Goal: Find specific page/section: Find specific page/section

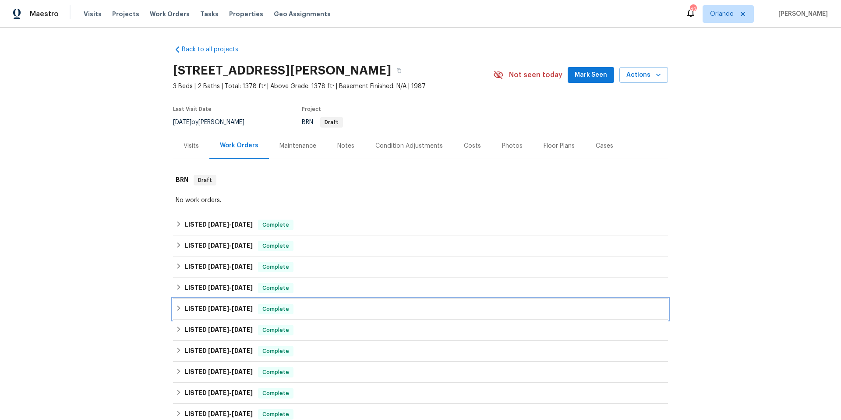
click at [315, 310] on div "LISTED [DATE] - [DATE] Complete" at bounding box center [421, 309] width 490 height 11
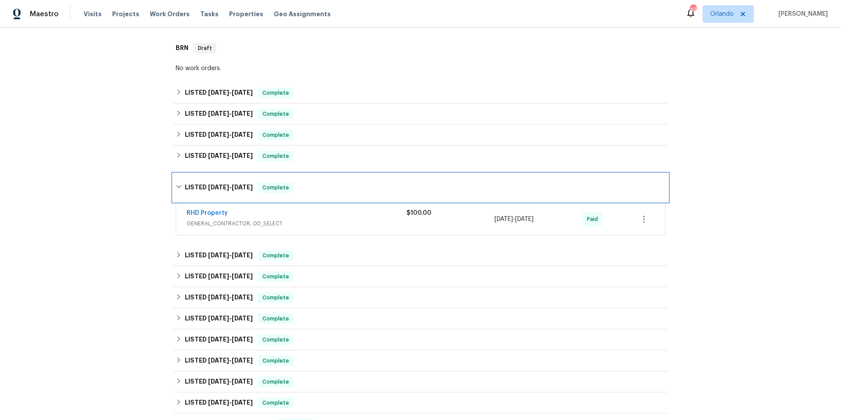
scroll to position [119, 0]
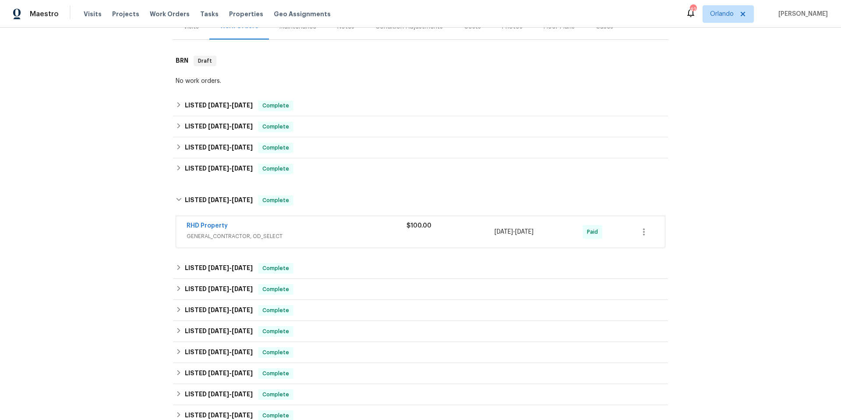
click at [326, 235] on span "GENERAL_CONTRACTOR, OD_SELECT" at bounding box center [297, 236] width 220 height 9
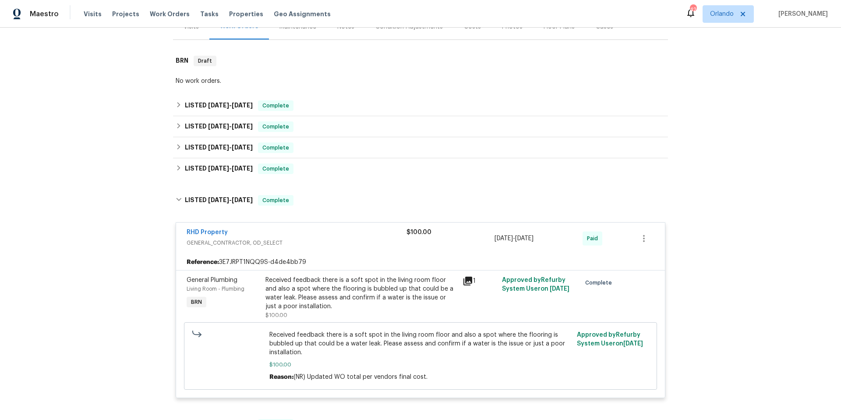
click at [326, 235] on div "RHD Property" at bounding box center [297, 233] width 220 height 11
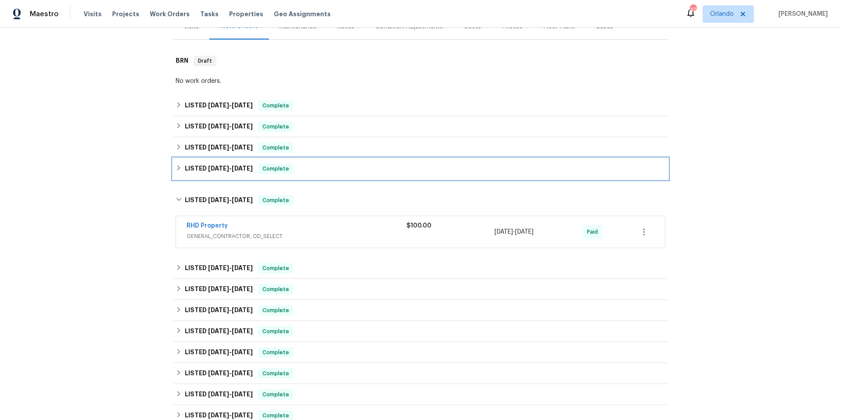
click at [325, 170] on div "LISTED [DATE] - [DATE] Complete" at bounding box center [421, 168] width 490 height 11
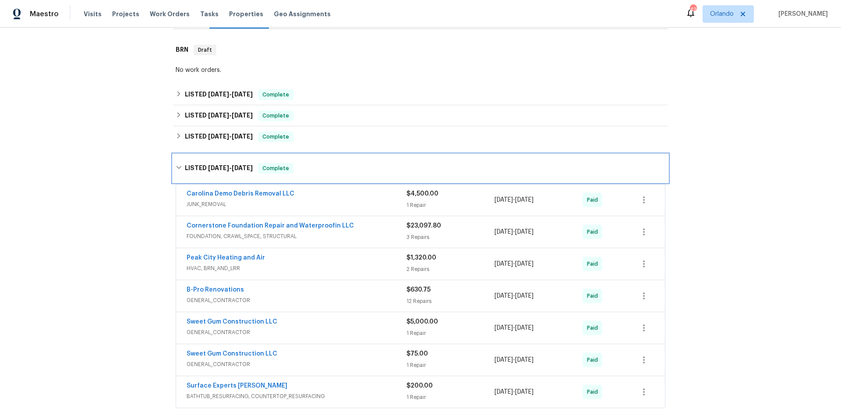
scroll to position [137, 0]
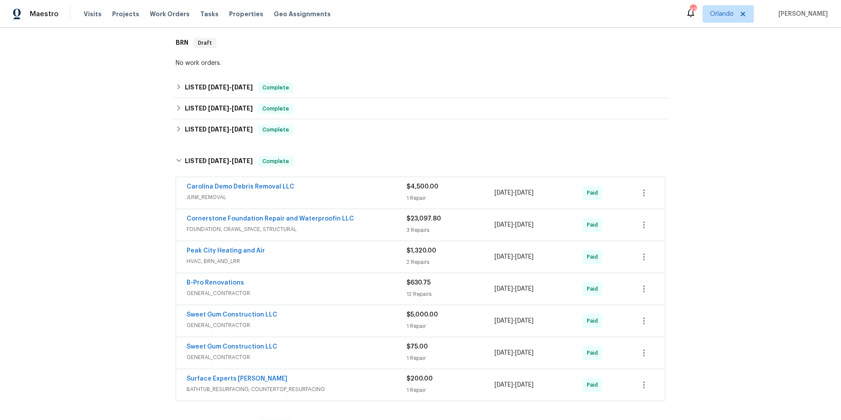
click at [336, 195] on span "JUNK_REMOVAL" at bounding box center [297, 197] width 220 height 9
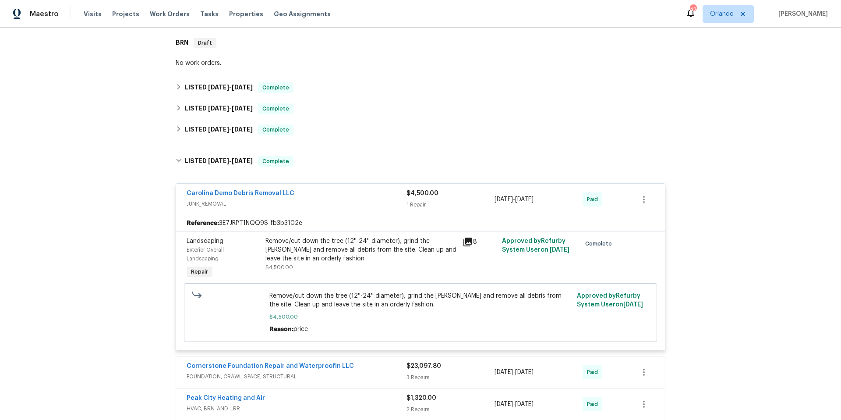
click at [336, 195] on div "Carolina Demo Debris Removal LLC" at bounding box center [297, 194] width 220 height 11
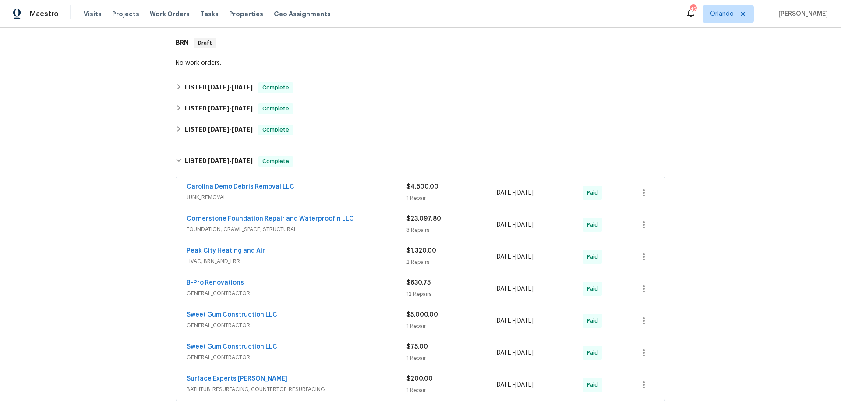
click at [345, 218] on div "Cornerstone Foundation Repair and Waterproofin LLC" at bounding box center [297, 219] width 220 height 11
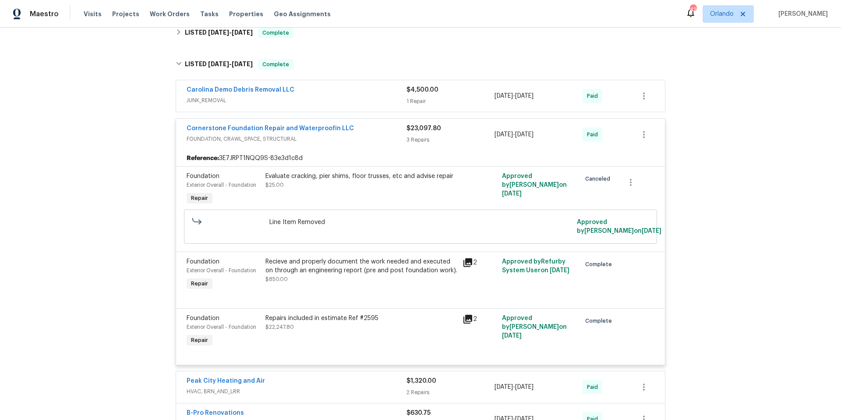
scroll to position [241, 0]
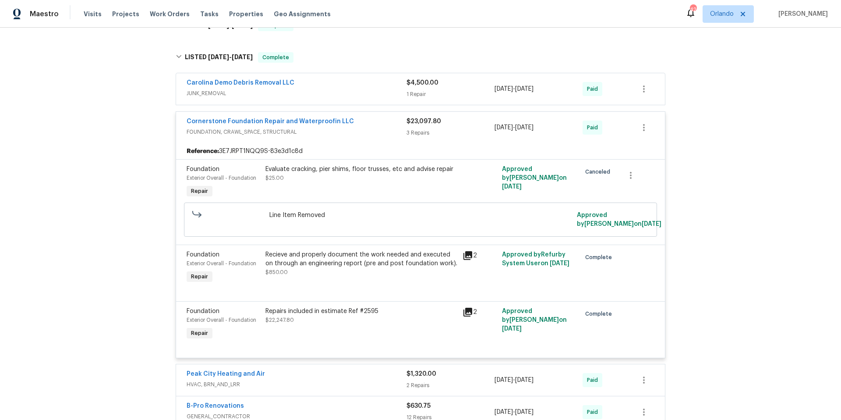
click at [362, 124] on div "Cornerstone Foundation Repair and Waterproofin LLC" at bounding box center [297, 122] width 220 height 11
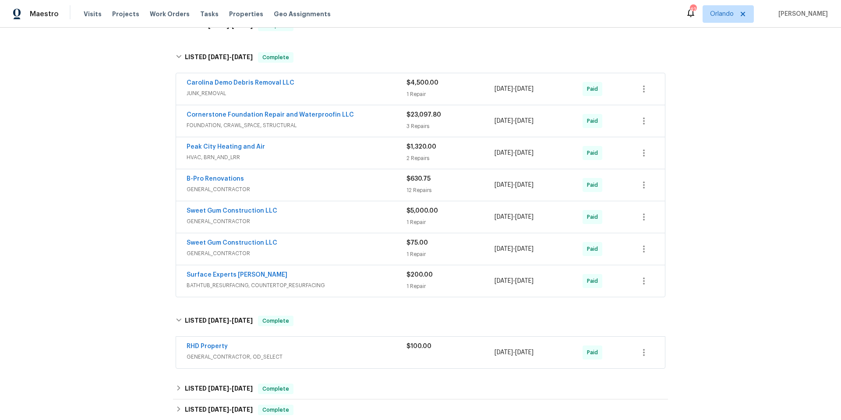
click at [297, 149] on div "Peak City Heating and Air" at bounding box center [297, 147] width 220 height 11
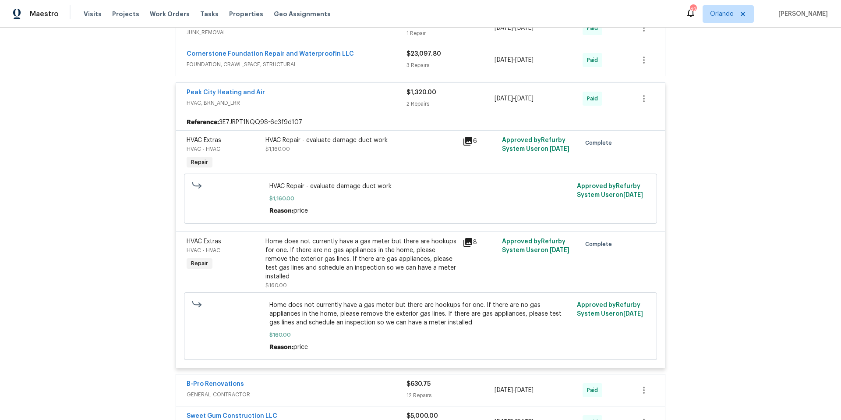
scroll to position [290, 0]
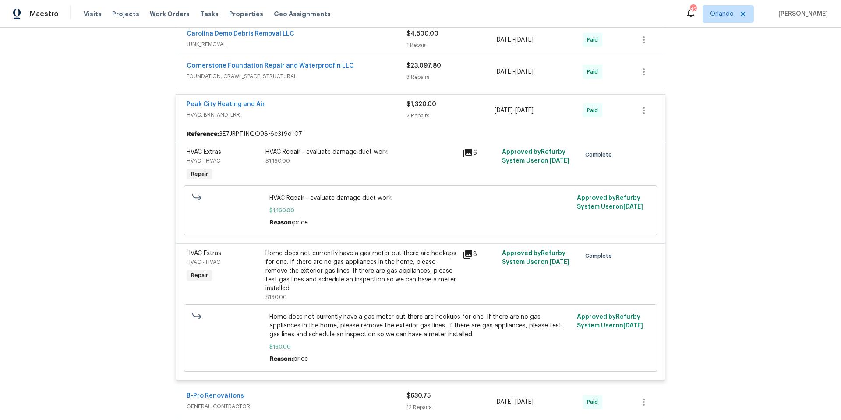
click at [310, 106] on div "Peak City Heating and Air" at bounding box center [297, 105] width 220 height 11
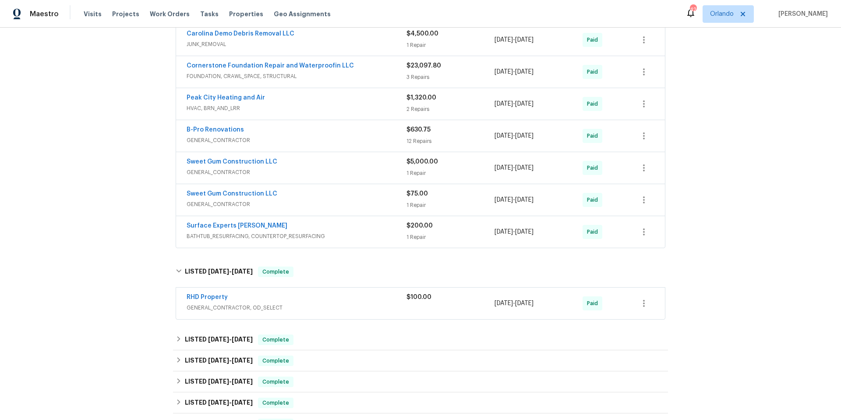
click at [294, 129] on div "B-Pro Renovations" at bounding box center [297, 130] width 220 height 11
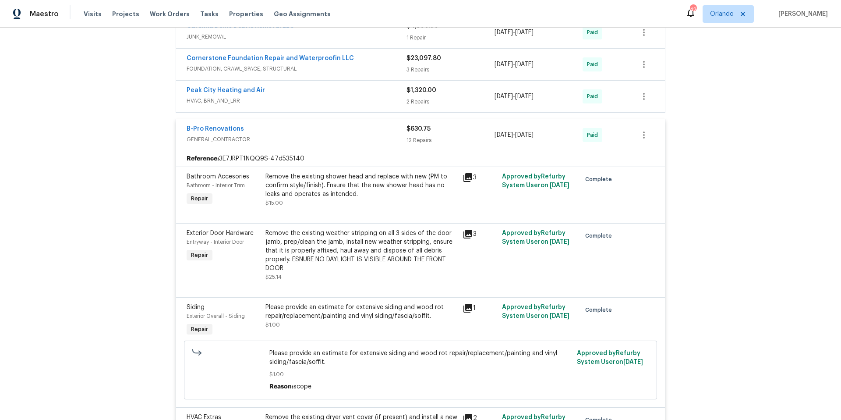
scroll to position [298, 0]
click at [275, 126] on div "B-Pro Renovations" at bounding box center [297, 129] width 220 height 11
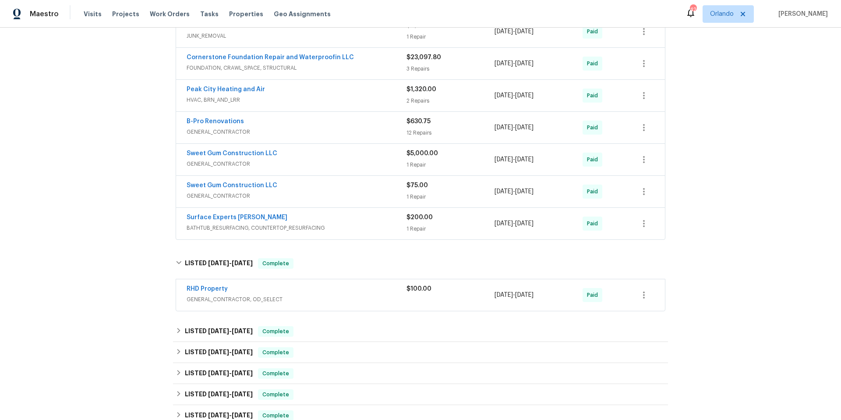
click at [284, 151] on div "Sweet Gum Construction LLC" at bounding box center [297, 154] width 220 height 11
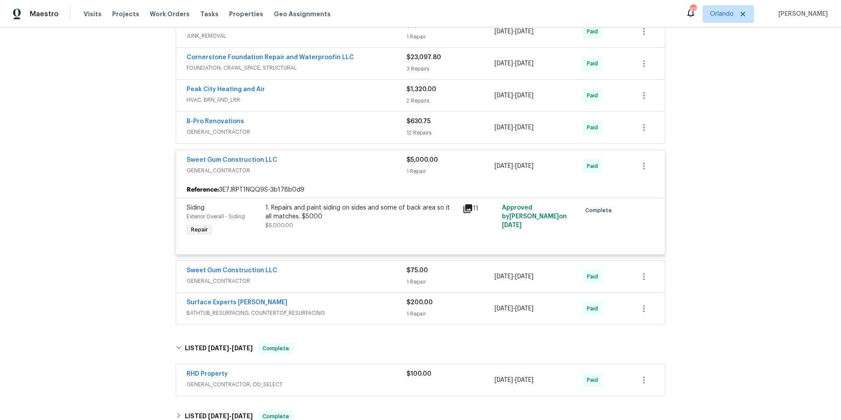
click at [281, 157] on div "Sweet Gum Construction LLC" at bounding box center [297, 161] width 220 height 11
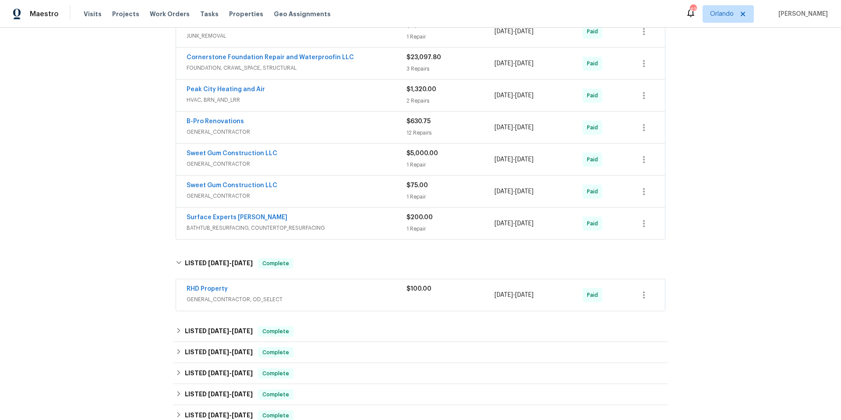
click at [297, 185] on div "Sweet Gum Construction LLC" at bounding box center [297, 186] width 220 height 11
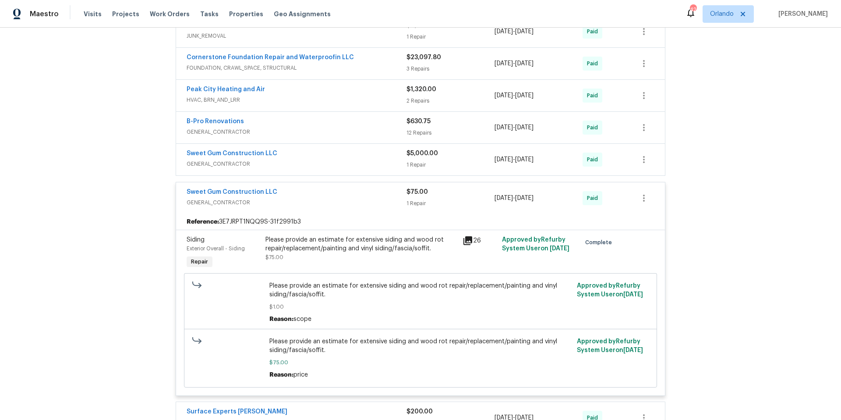
click at [297, 188] on div "Sweet Gum Construction LLC" at bounding box center [297, 193] width 220 height 11
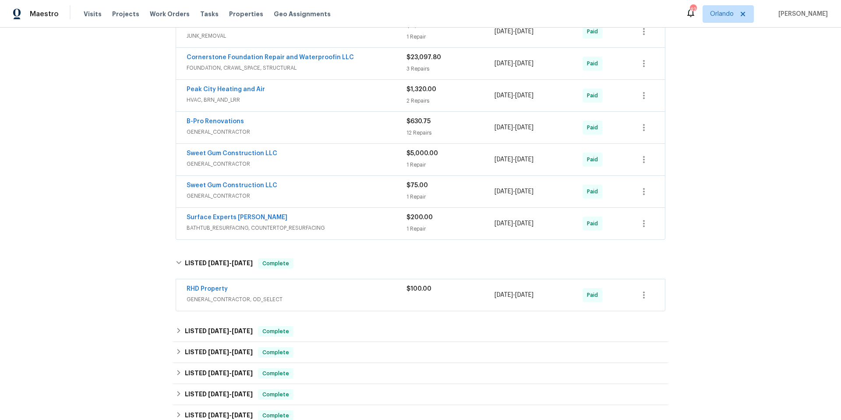
click at [333, 217] on div "Surface Experts [PERSON_NAME]" at bounding box center [297, 218] width 220 height 11
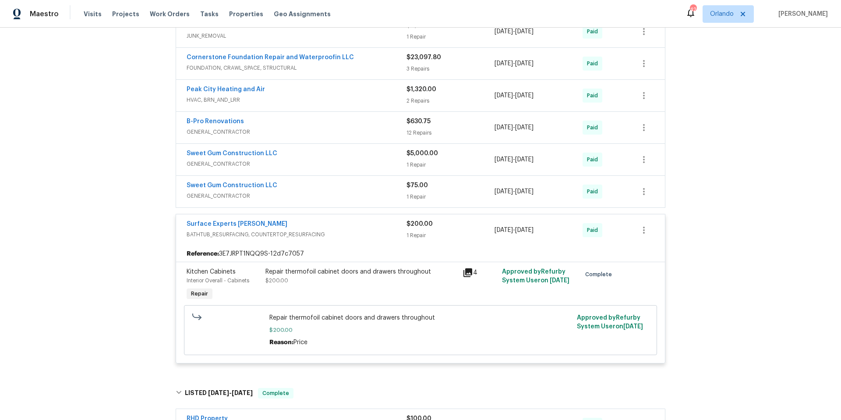
click at [333, 217] on div "Surface Experts [PERSON_NAME] BATHTUB_RESURFACING, COUNTERTOP_RESURFACING $200.…" at bounding box center [420, 230] width 489 height 32
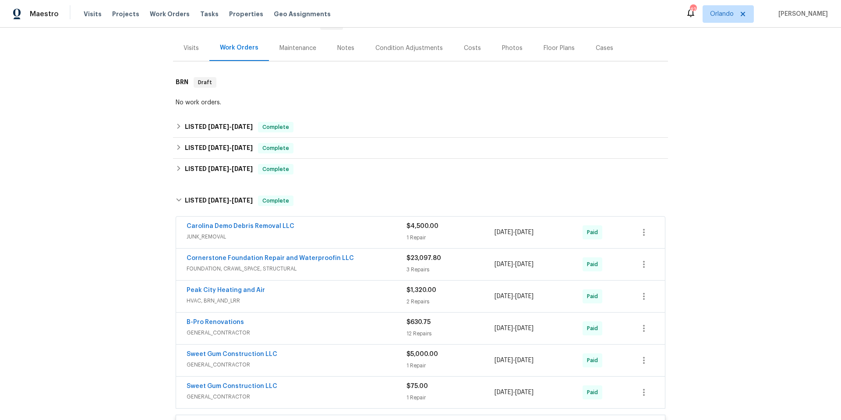
scroll to position [181, 0]
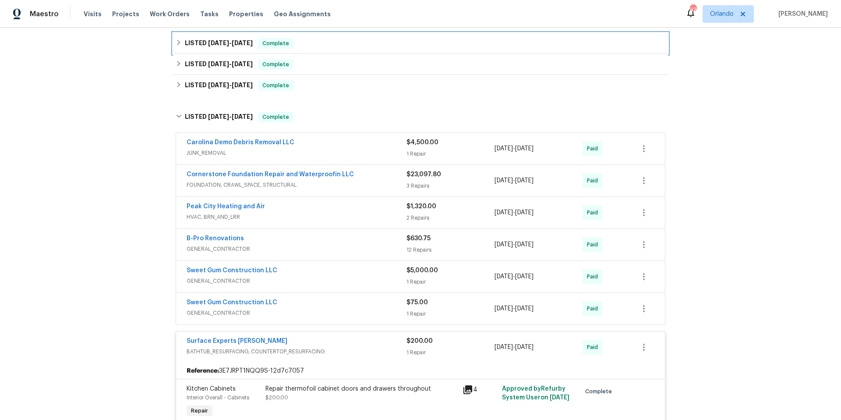
click at [336, 51] on div "LISTED [DATE] - [DATE] Complete" at bounding box center [420, 43] width 495 height 21
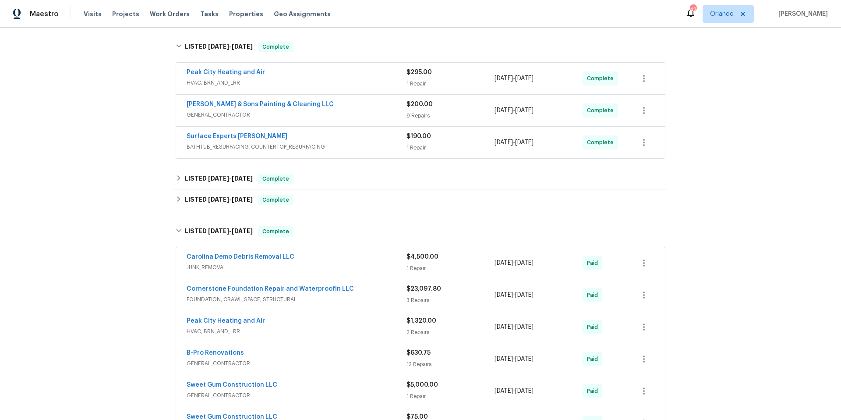
click at [336, 75] on div "Peak City Heating and Air" at bounding box center [297, 73] width 220 height 11
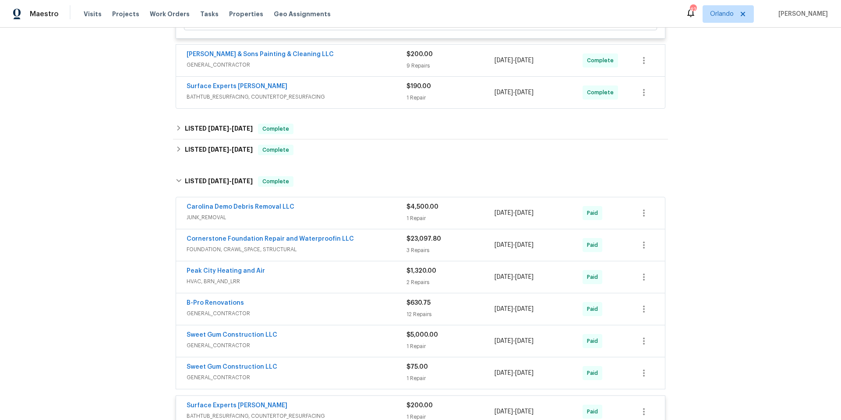
scroll to position [329, 0]
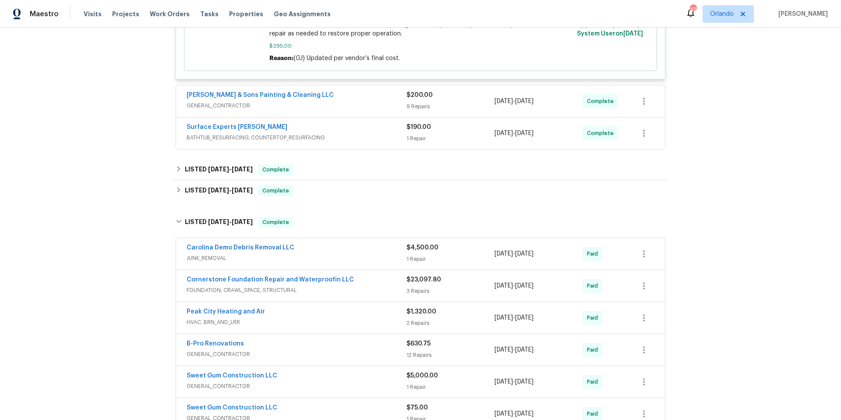
click at [339, 95] on div "[PERSON_NAME] & Sons Painting & Cleaning LLC" at bounding box center [297, 96] width 220 height 11
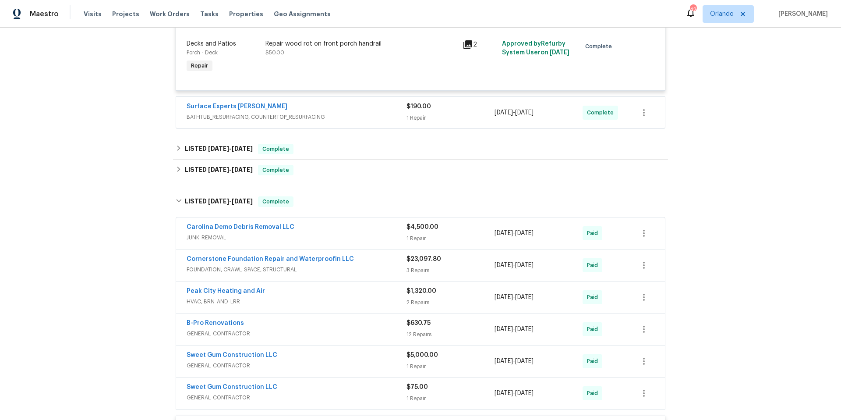
scroll to position [1090, 0]
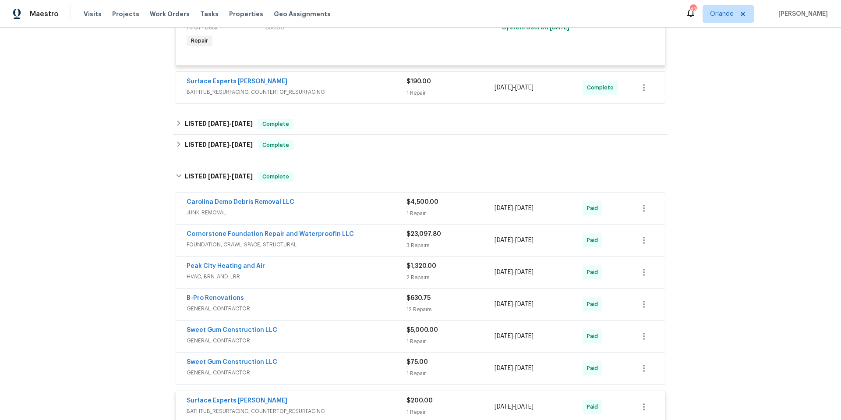
click at [354, 89] on span "BATHTUB_RESURFACING, COUNTERTOP_RESURFACING" at bounding box center [297, 92] width 220 height 9
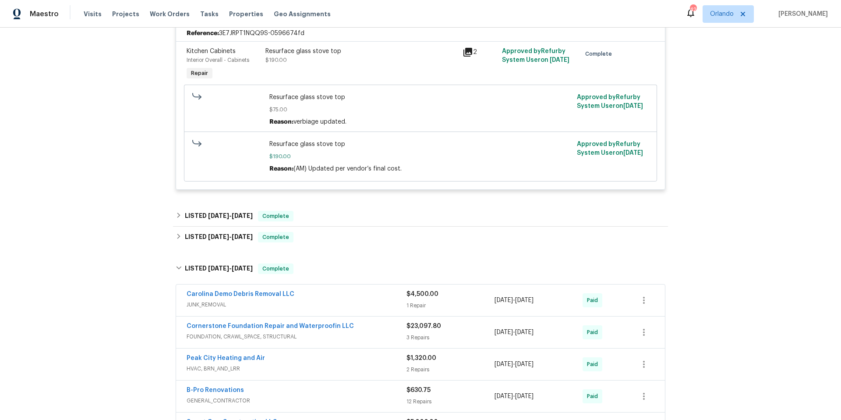
scroll to position [1209, 0]
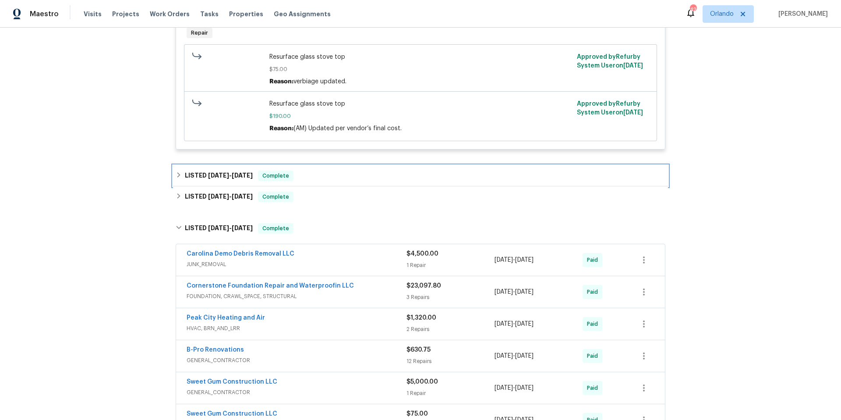
click at [345, 175] on div "LISTED [DATE] - [DATE] Complete" at bounding box center [421, 175] width 490 height 11
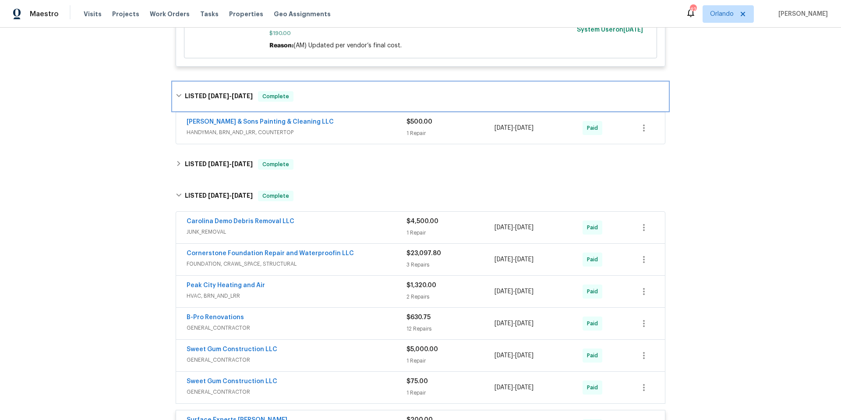
scroll to position [1292, 0]
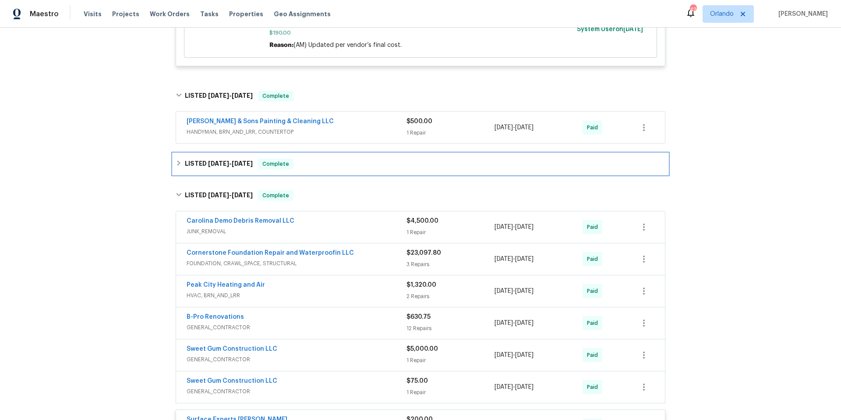
click at [335, 168] on div "LISTED [DATE] - [DATE] Complete" at bounding box center [421, 164] width 490 height 11
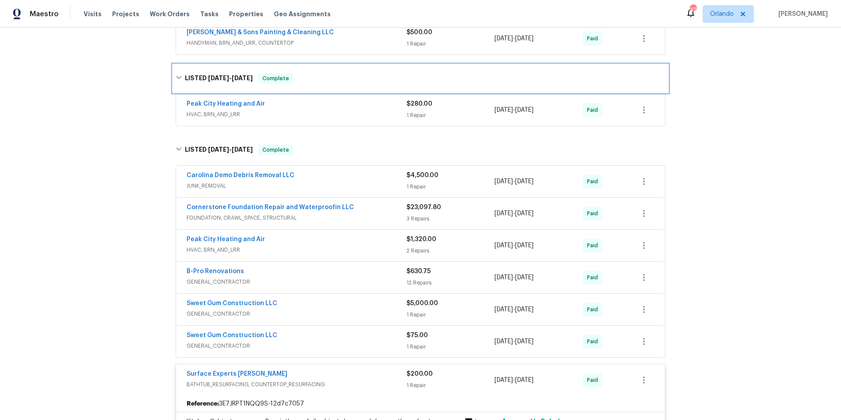
scroll to position [1305, 0]
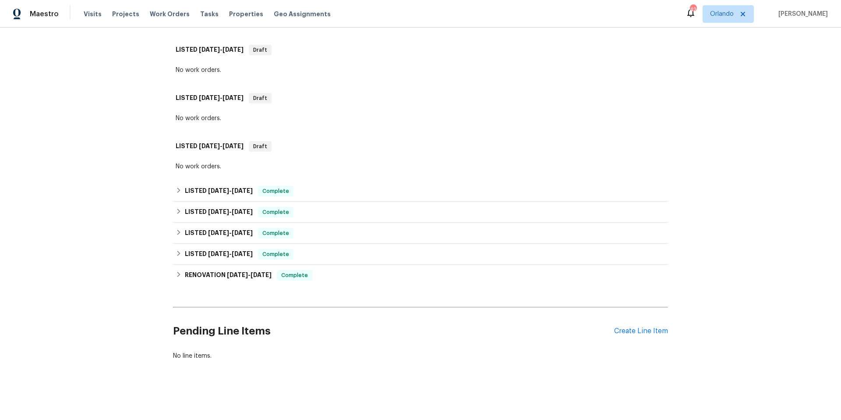
scroll to position [185, 0]
click at [332, 186] on div "LISTED [DATE] - [DATE] Complete" at bounding box center [421, 191] width 490 height 11
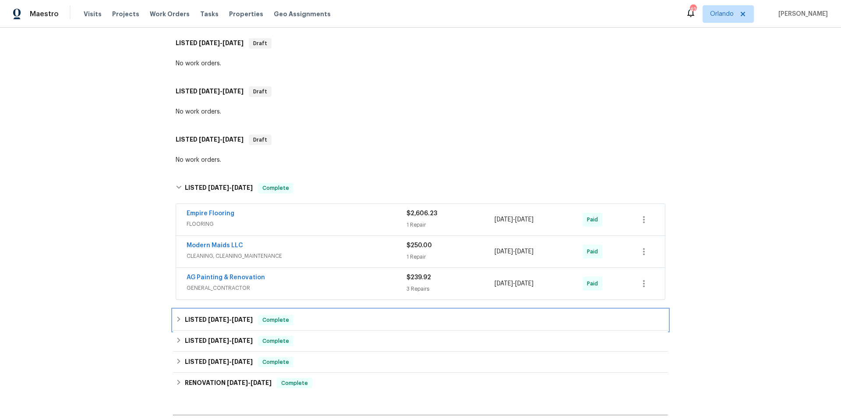
click at [341, 322] on div "LISTED [DATE] - [DATE] Complete" at bounding box center [421, 320] width 490 height 11
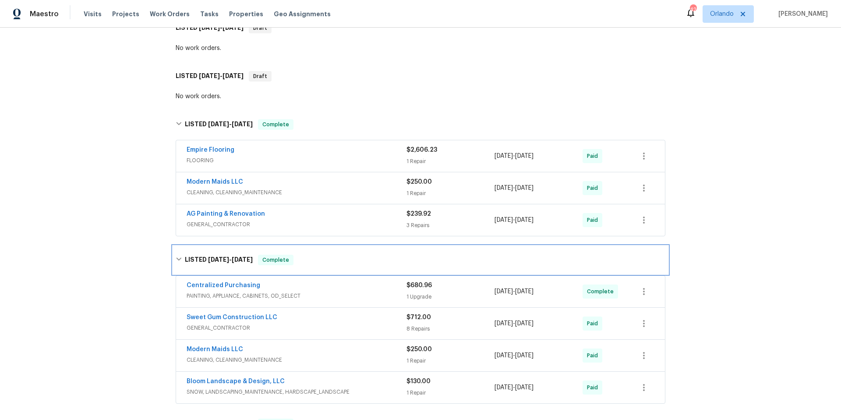
scroll to position [300, 0]
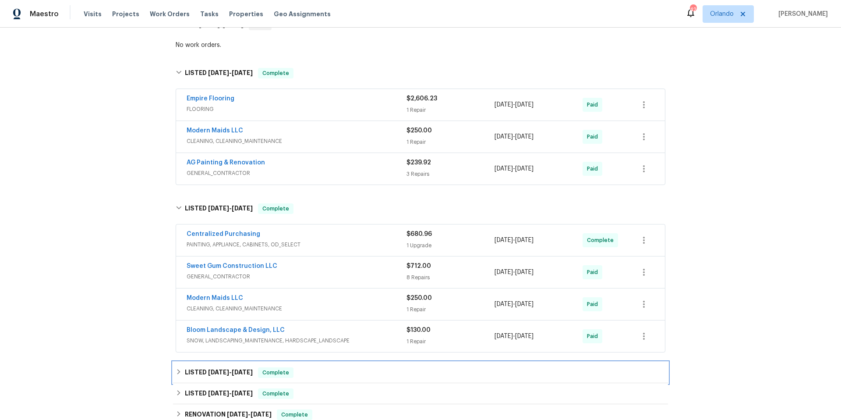
click at [349, 370] on div "LISTED 2/14/25 - 2/16/25 Complete" at bounding box center [421, 372] width 490 height 11
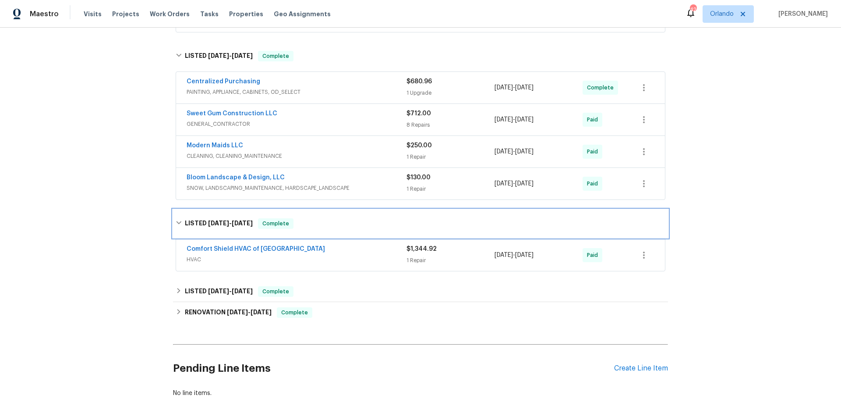
scroll to position [459, 0]
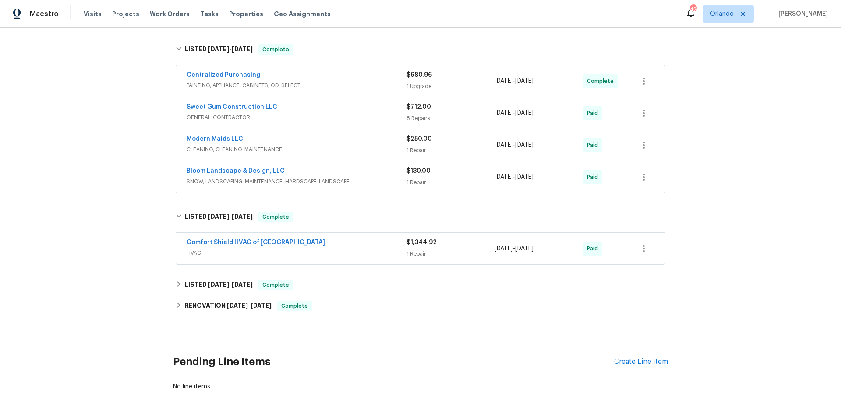
click at [358, 244] on div "Comfort Shield HVAC of NC" at bounding box center [297, 243] width 220 height 11
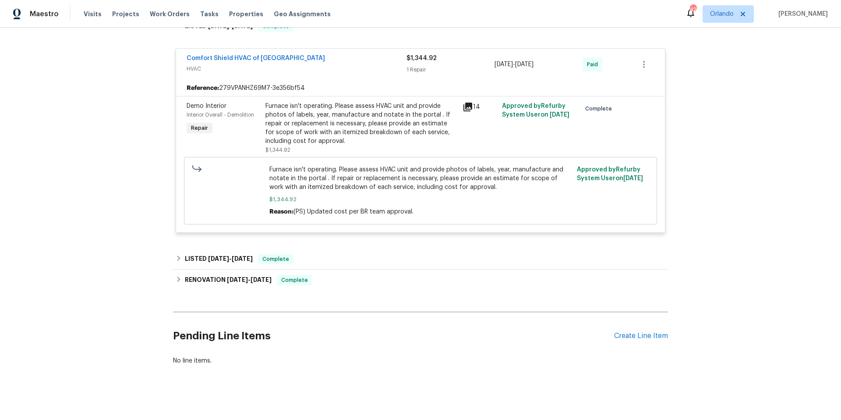
scroll to position [650, 0]
click at [347, 264] on div "LISTED 2/14/25 - 2/18/25 Complete" at bounding box center [420, 258] width 495 height 21
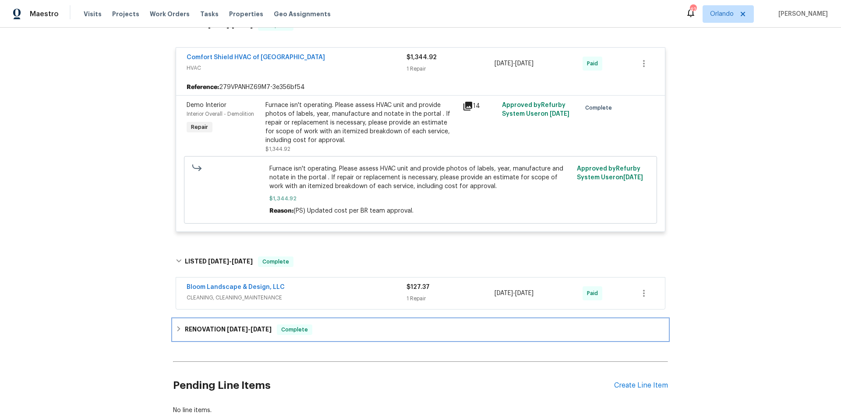
click at [354, 329] on div "RENOVATION 10/25/24 - 10/31/24 Complete" at bounding box center [421, 329] width 490 height 11
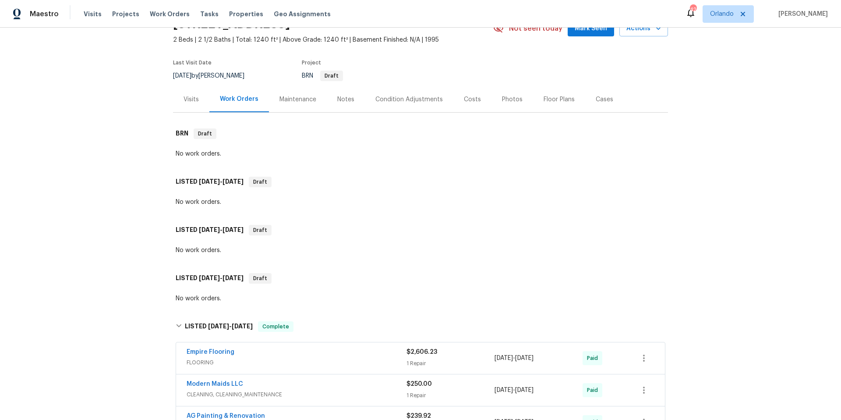
scroll to position [0, 0]
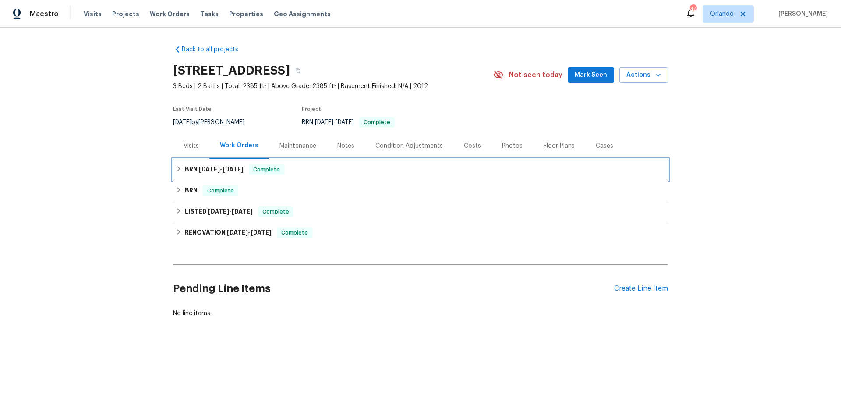
click at [304, 169] on div "BRN 8/25/25 - 8/26/25 Complete" at bounding box center [421, 169] width 490 height 11
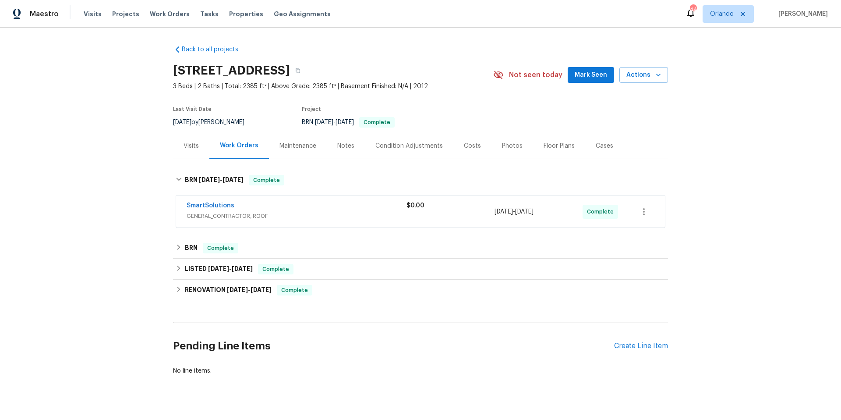
click at [268, 204] on div "SmartSolutions" at bounding box center [297, 206] width 220 height 11
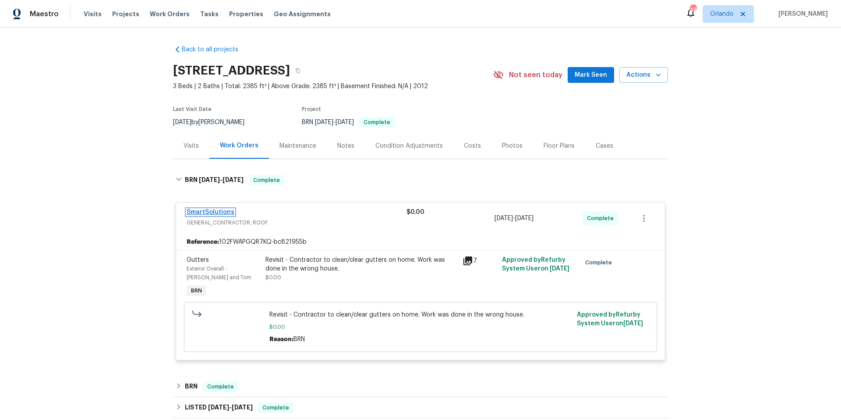
click at [222, 213] on link "SmartSolutions" at bounding box center [211, 212] width 48 height 6
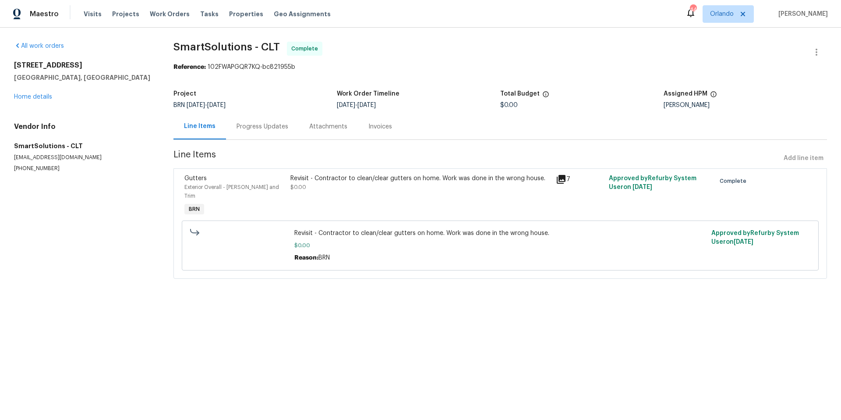
click at [264, 130] on div "Progress Updates" at bounding box center [263, 126] width 52 height 9
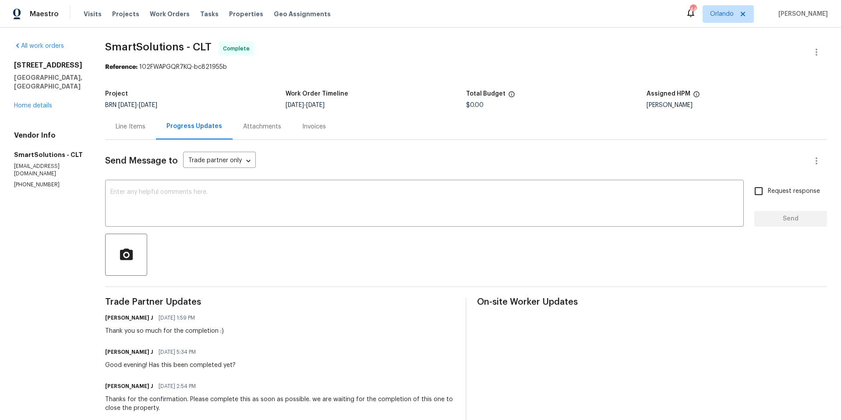
click at [132, 127] on div "Line Items" at bounding box center [131, 126] width 30 height 9
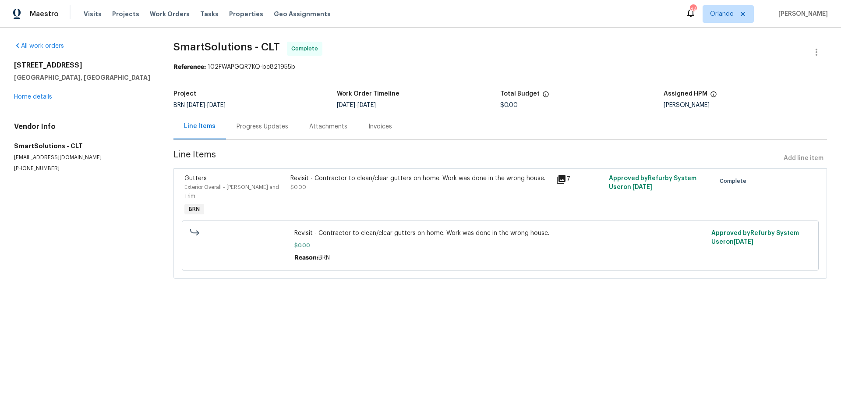
click at [557, 180] on icon at bounding box center [561, 179] width 9 height 9
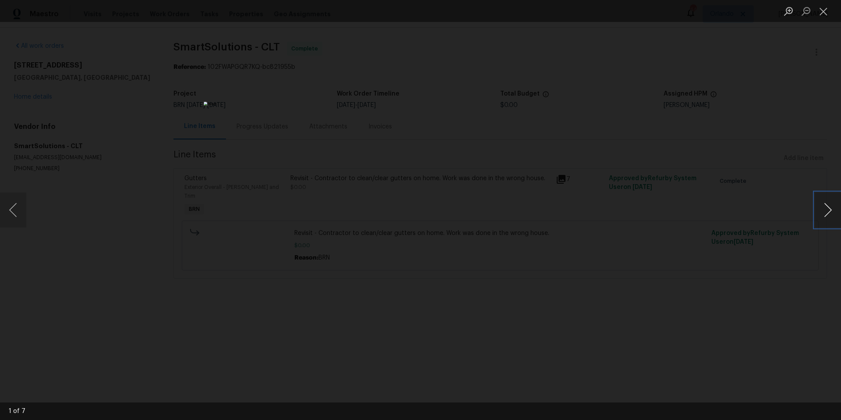
click at [827, 211] on button "Next image" at bounding box center [828, 209] width 26 height 35
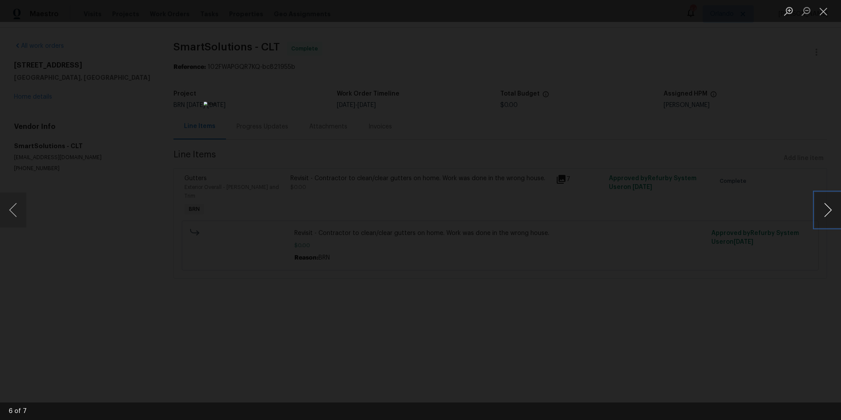
click at [827, 211] on button "Next image" at bounding box center [828, 209] width 26 height 35
click at [823, 11] on button "Close lightbox" at bounding box center [824, 11] width 18 height 15
